Goal: Entertainment & Leisure: Browse casually

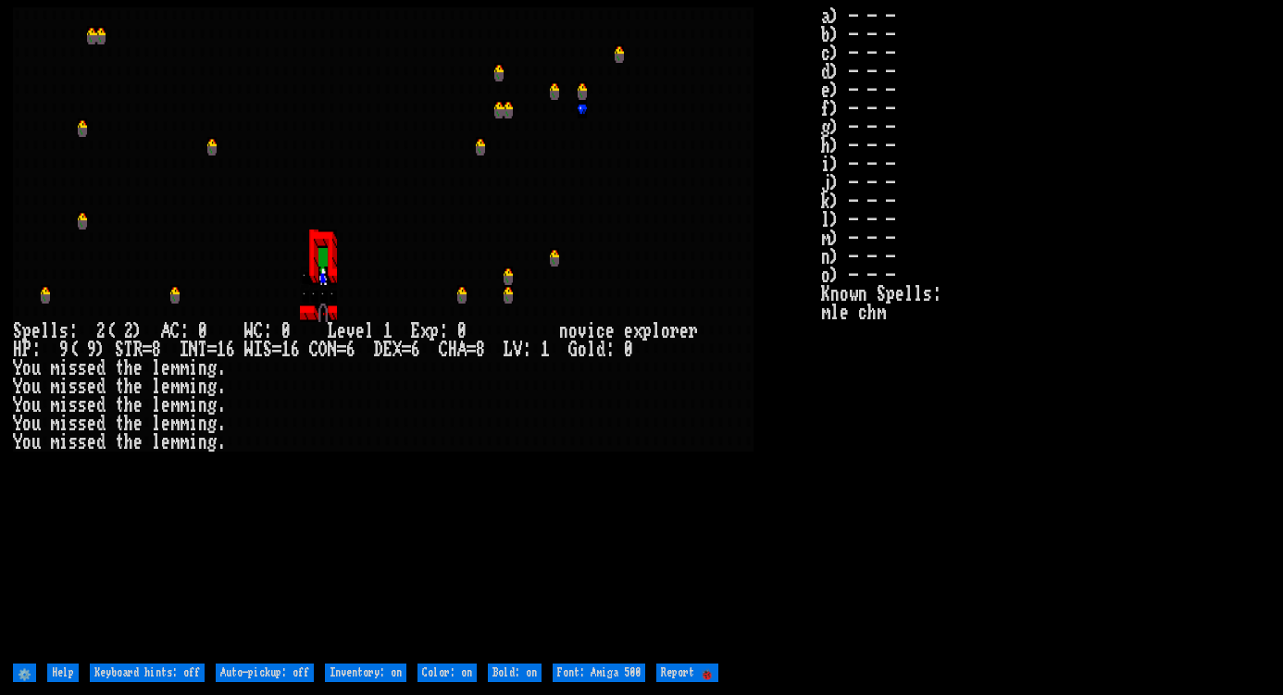
click at [1063, 160] on stats "a) - - - b) - - - c) - - - d) - - - e) - - - f) - - - g) - - - h) - - - i) - - …" at bounding box center [1045, 334] width 449 height 654
click at [1054, 354] on stats "a) - - - b) - - - c) - - - d) - - - e) - - - f) - - - g) - - - h) - - - i) - - …" at bounding box center [1045, 334] width 449 height 654
